Goal: Use online tool/utility: Utilize a website feature to perform a specific function

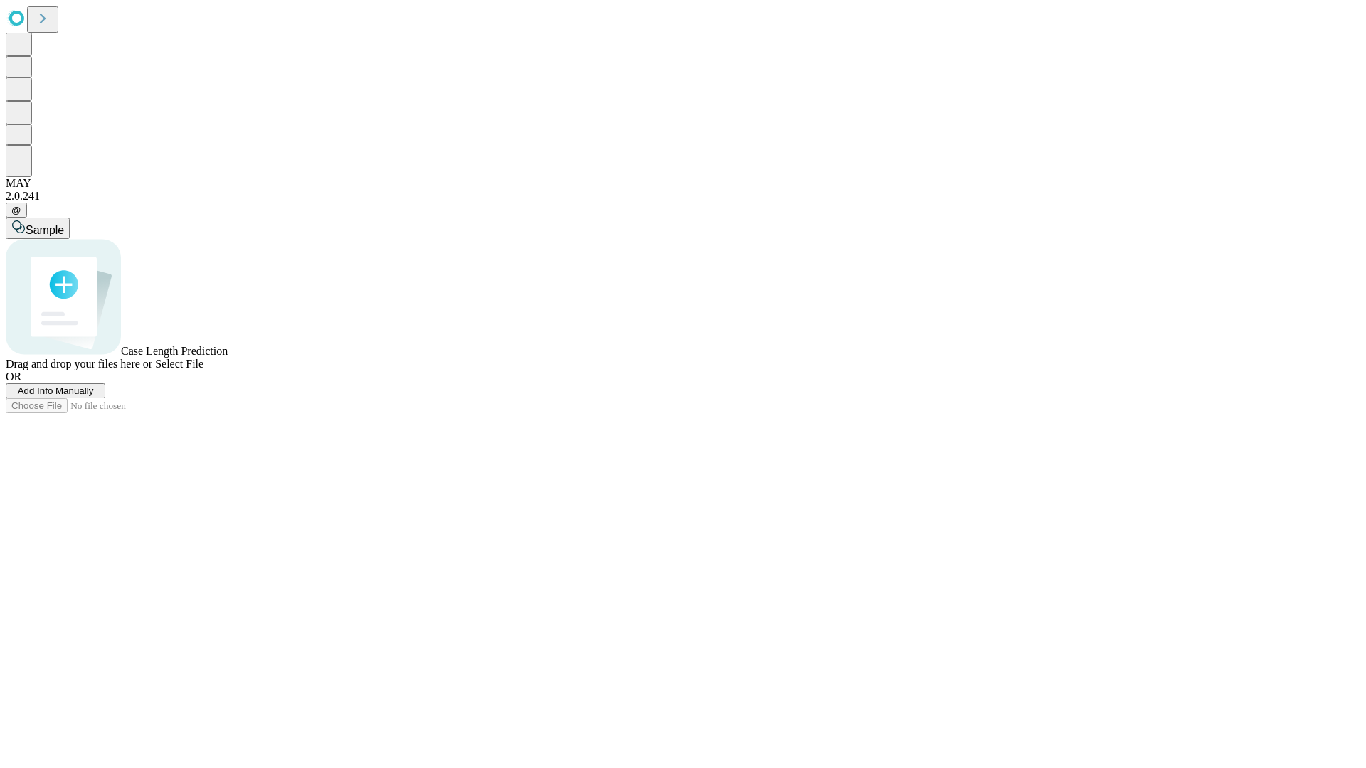
click at [94, 396] on span "Add Info Manually" at bounding box center [56, 390] width 76 height 11
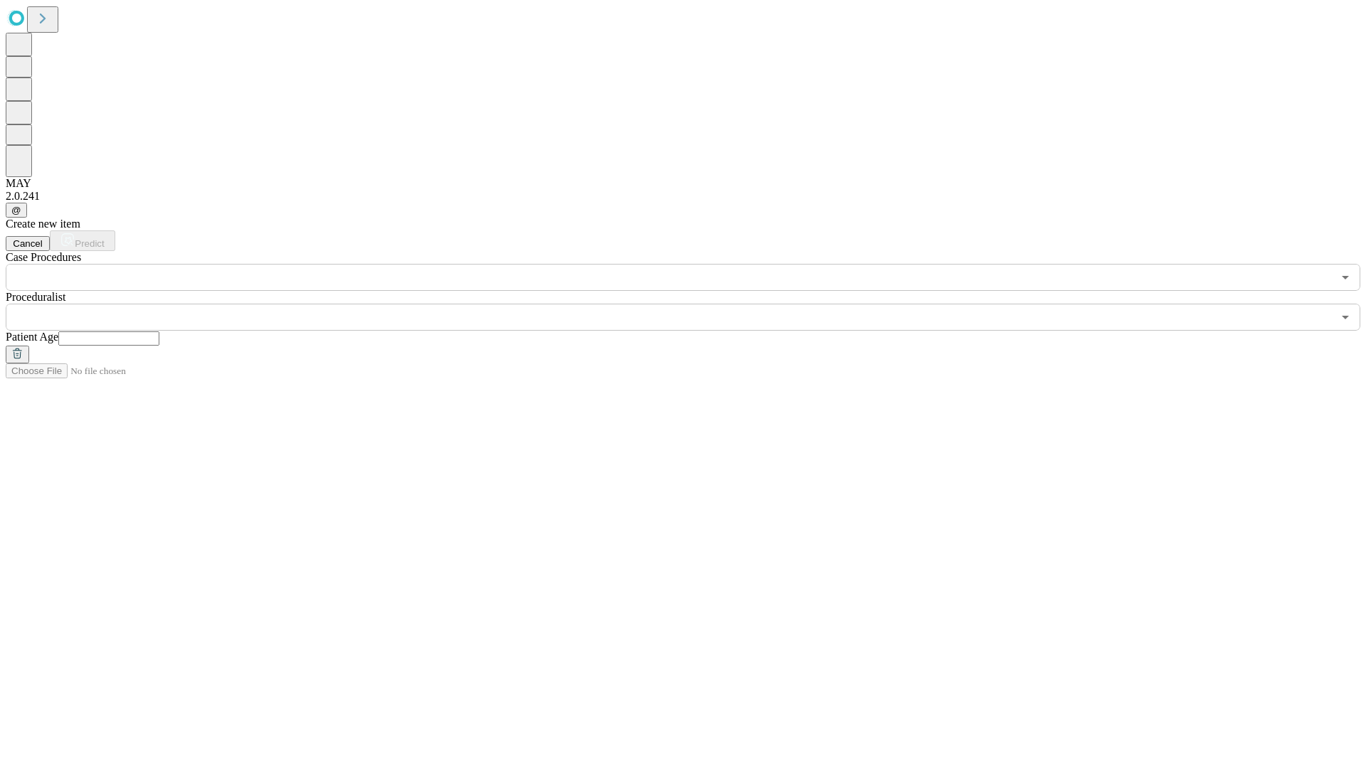
click at [159, 331] on input "text" at bounding box center [108, 338] width 101 height 14
type input "**"
click at [693, 304] on input "text" at bounding box center [669, 317] width 1326 height 27
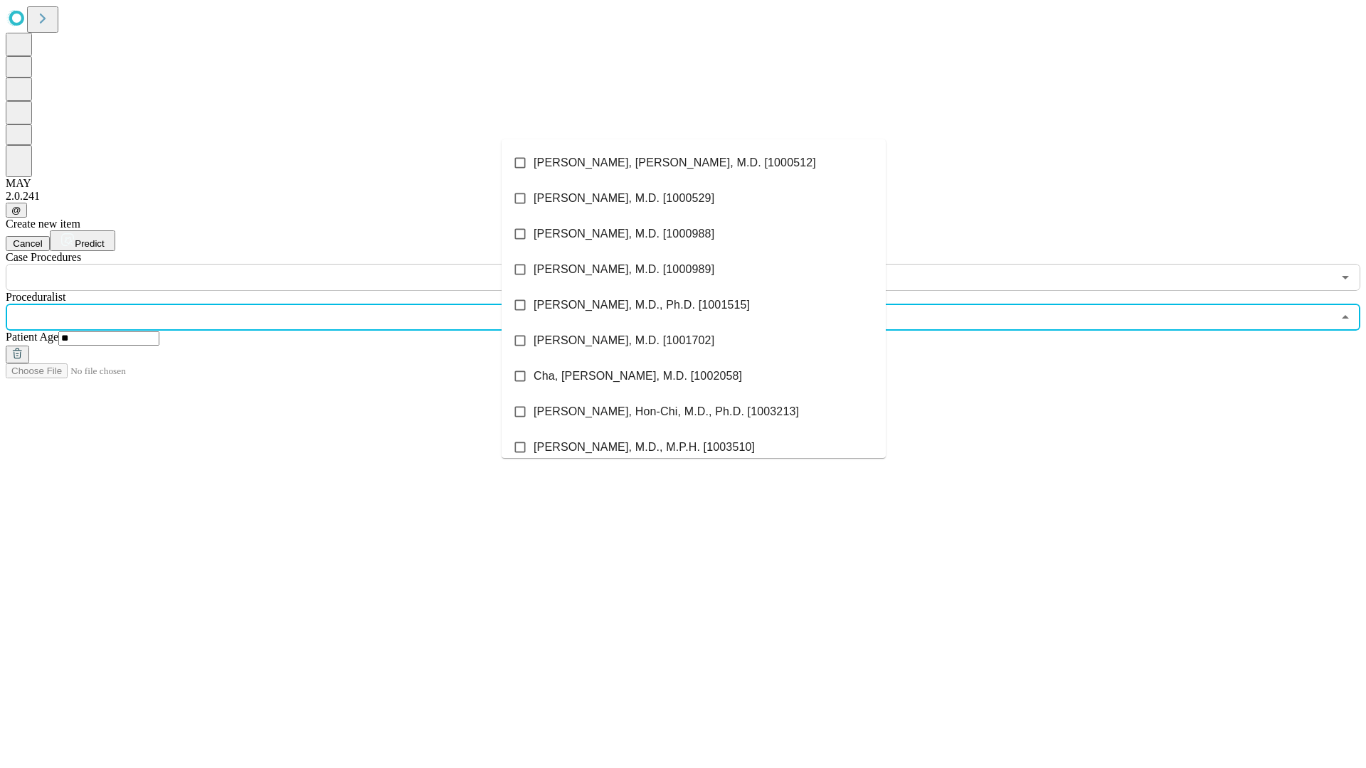
click at [693, 163] on li "[PERSON_NAME], [PERSON_NAME], M.D. [1000512]" at bounding box center [693, 163] width 384 height 36
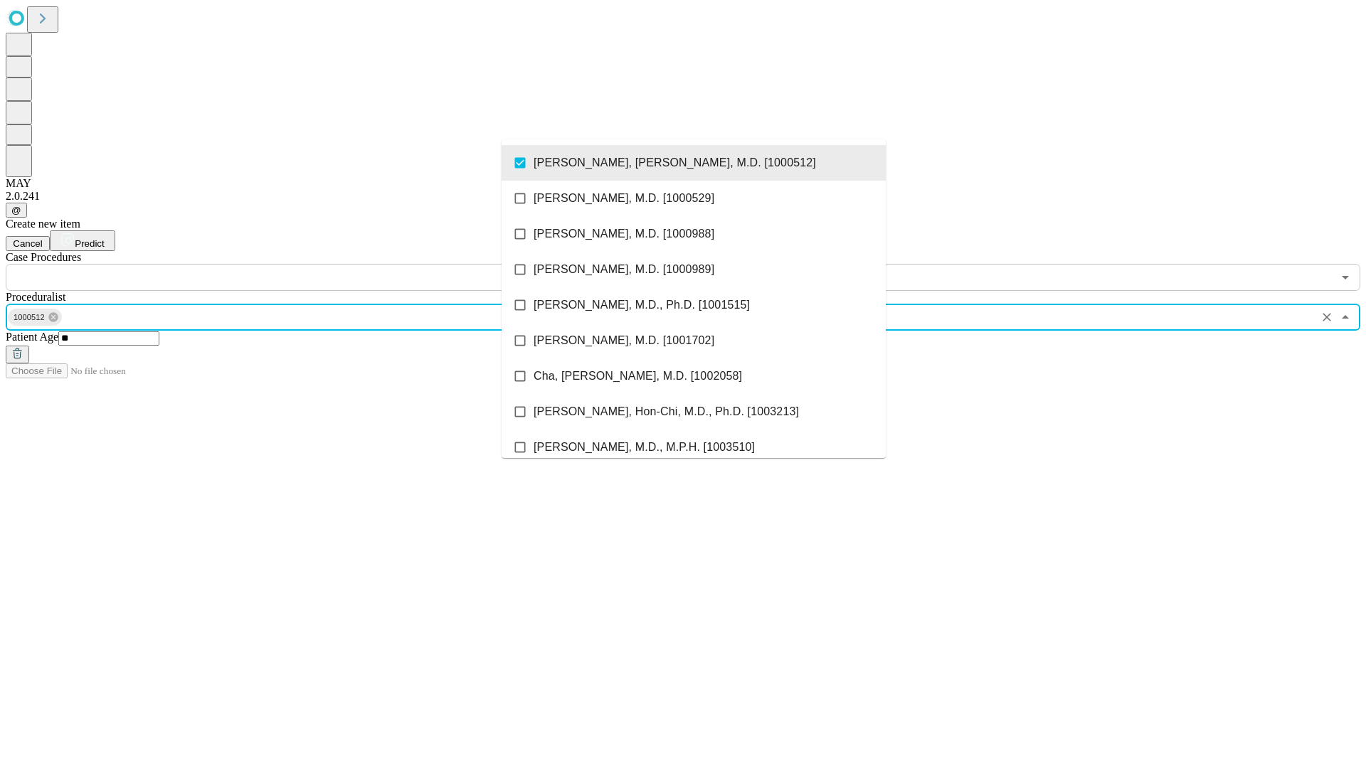
click at [299, 264] on input "text" at bounding box center [669, 277] width 1326 height 27
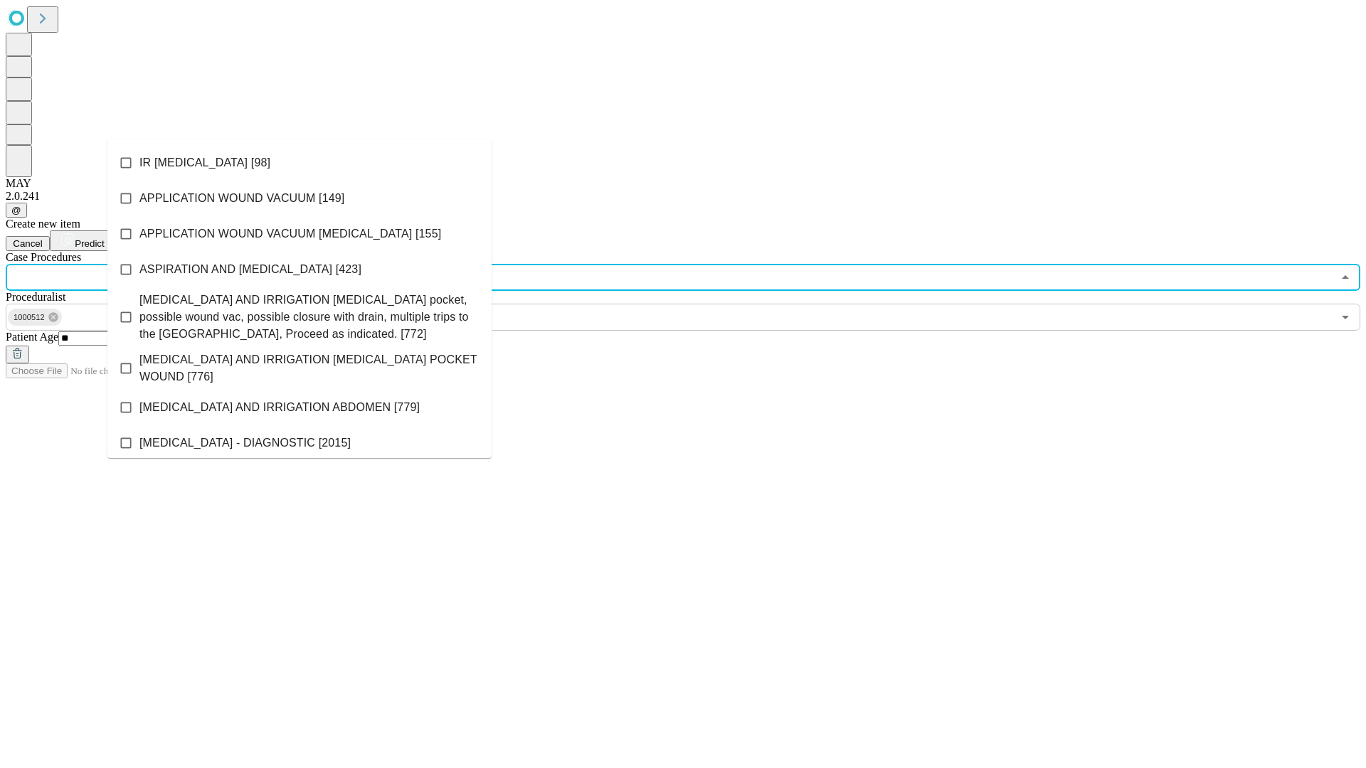
click at [299, 163] on li "IR [MEDICAL_DATA] [98]" at bounding box center [299, 163] width 384 height 36
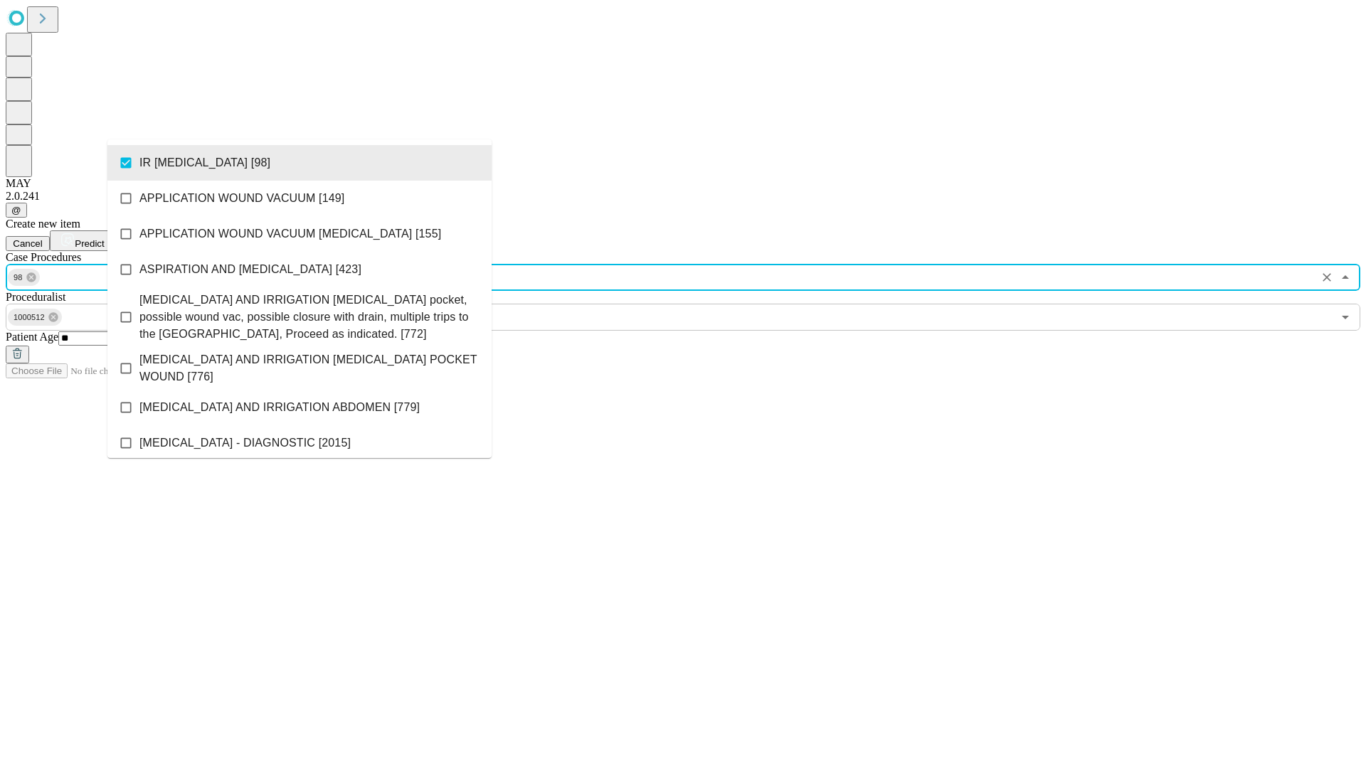
click at [104, 238] on span "Predict" at bounding box center [89, 243] width 29 height 11
